Goal: Communication & Community: Connect with others

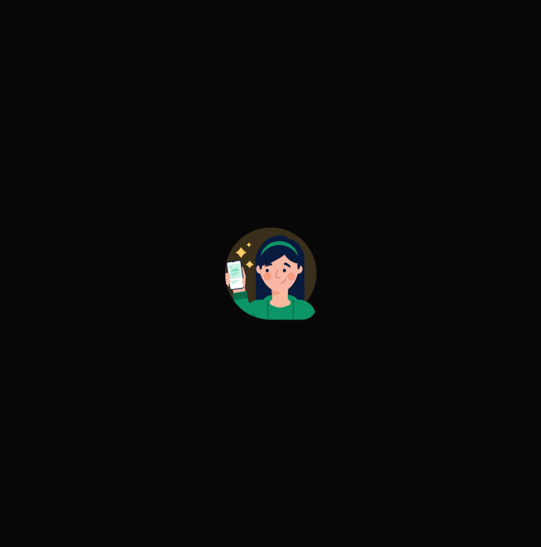
click at [300, 213] on div at bounding box center [270, 273] width 541 height 547
click at [278, 271] on icon at bounding box center [277, 274] width 5 height 9
click at [244, 280] on icon at bounding box center [243, 282] width 2 height 12
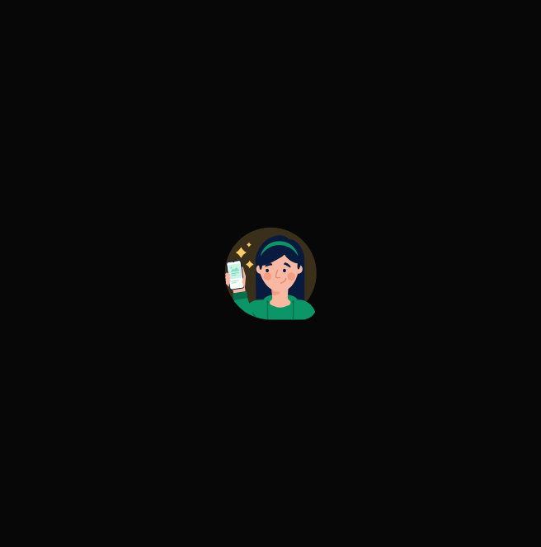
click at [244, 280] on icon at bounding box center [243, 282] width 2 height 12
drag, startPoint x: 244, startPoint y: 280, endPoint x: 351, endPoint y: 268, distance: 107.9
click at [330, 271] on div at bounding box center [270, 273] width 541 height 547
click at [384, 231] on div at bounding box center [270, 273] width 541 height 547
drag, startPoint x: 282, startPoint y: 276, endPoint x: -181, endPoint y: 144, distance: 481.3
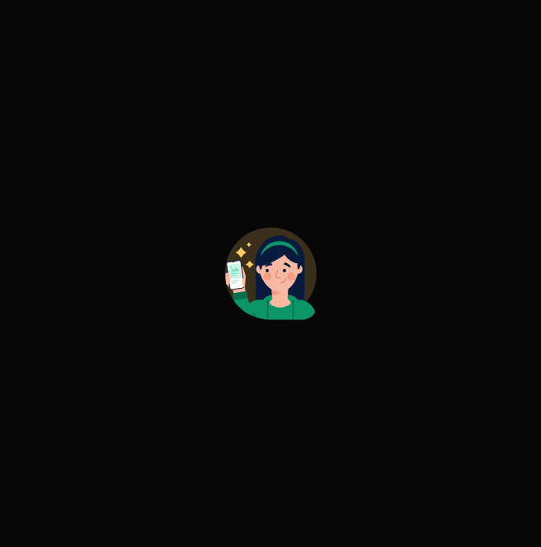
click at [0, 0] on html "CONNECTING TO 's CLASS" at bounding box center [270, 0] width 541 height 0
